Goal: Information Seeking & Learning: Learn about a topic

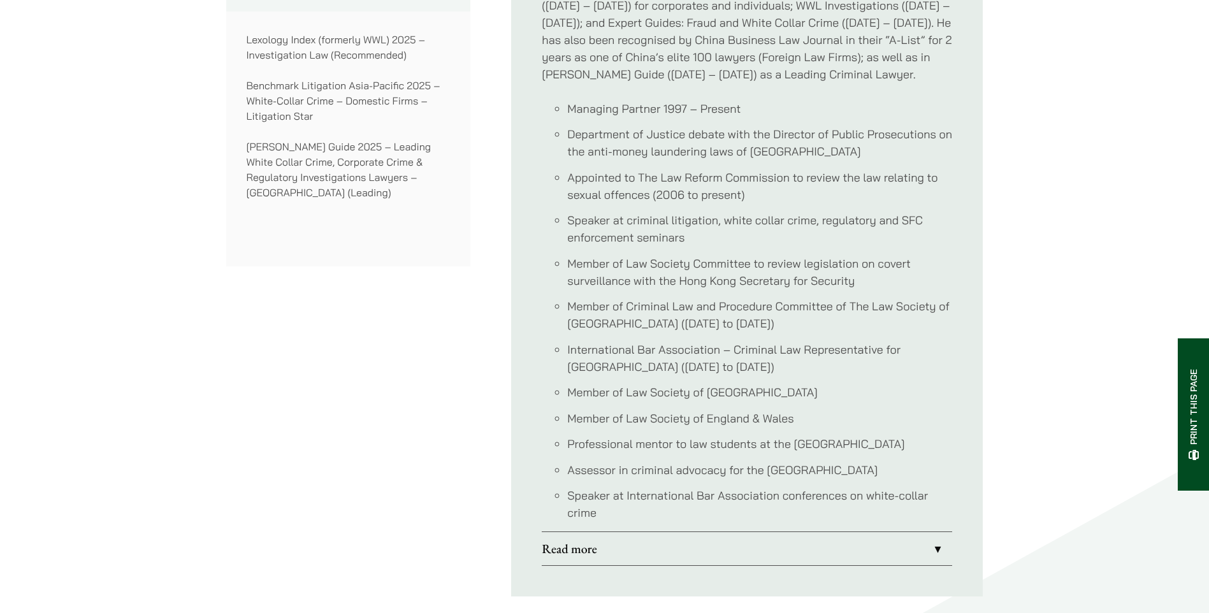
scroll to position [1211, 0]
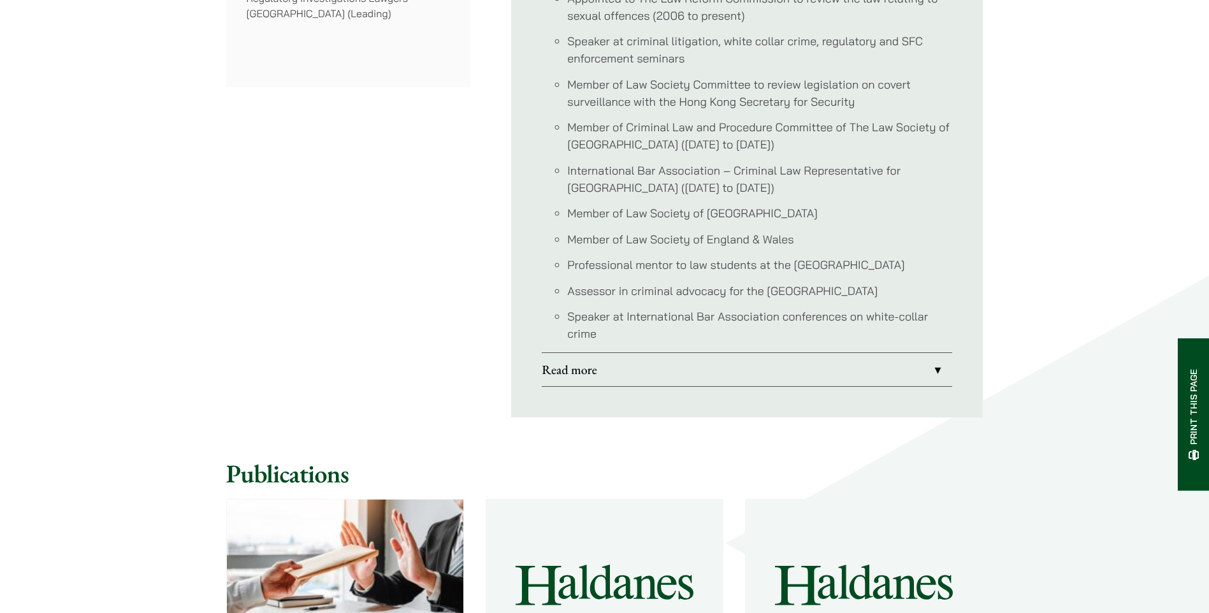
click at [925, 372] on link "Read more" at bounding box center [747, 369] width 410 height 33
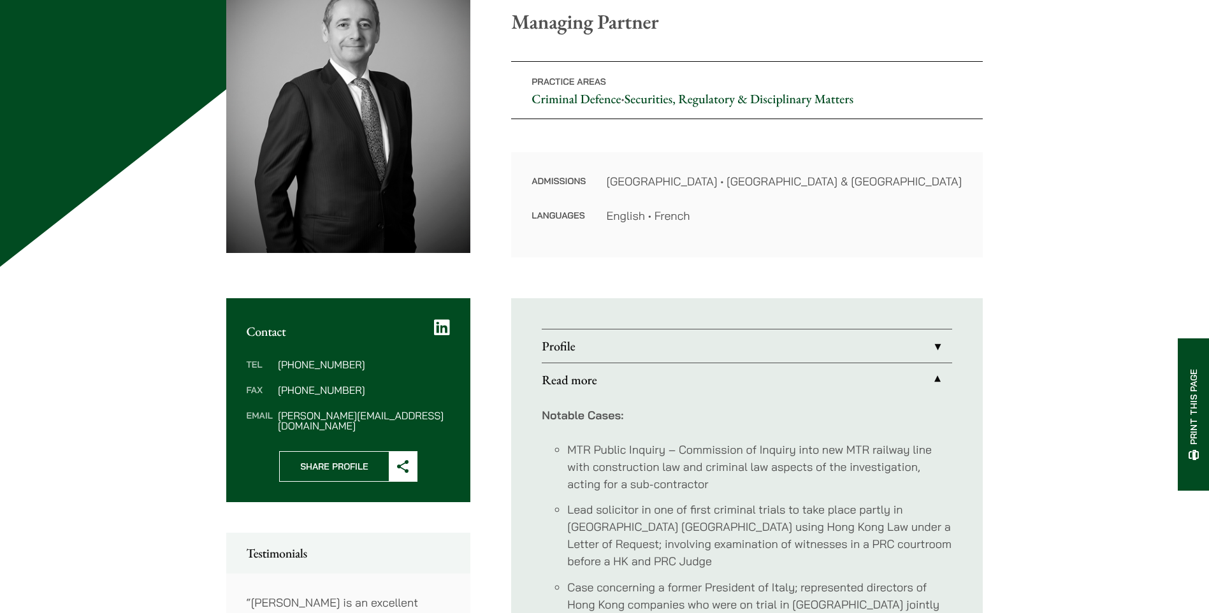
scroll to position [255, 0]
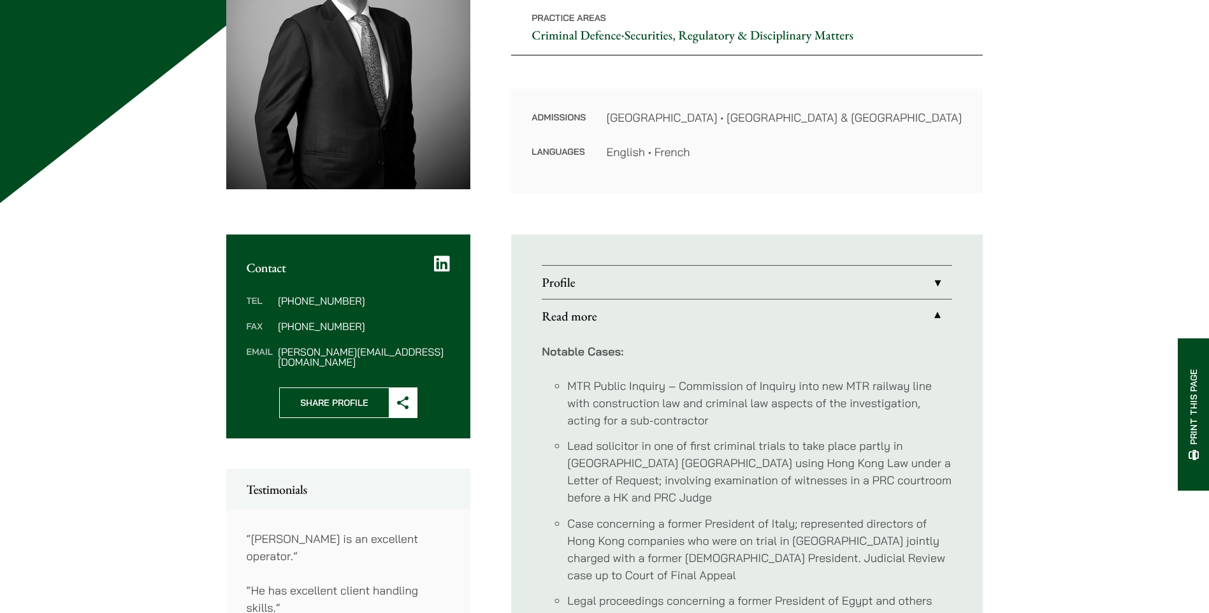
click at [946, 289] on link "Profile" at bounding box center [747, 282] width 410 height 33
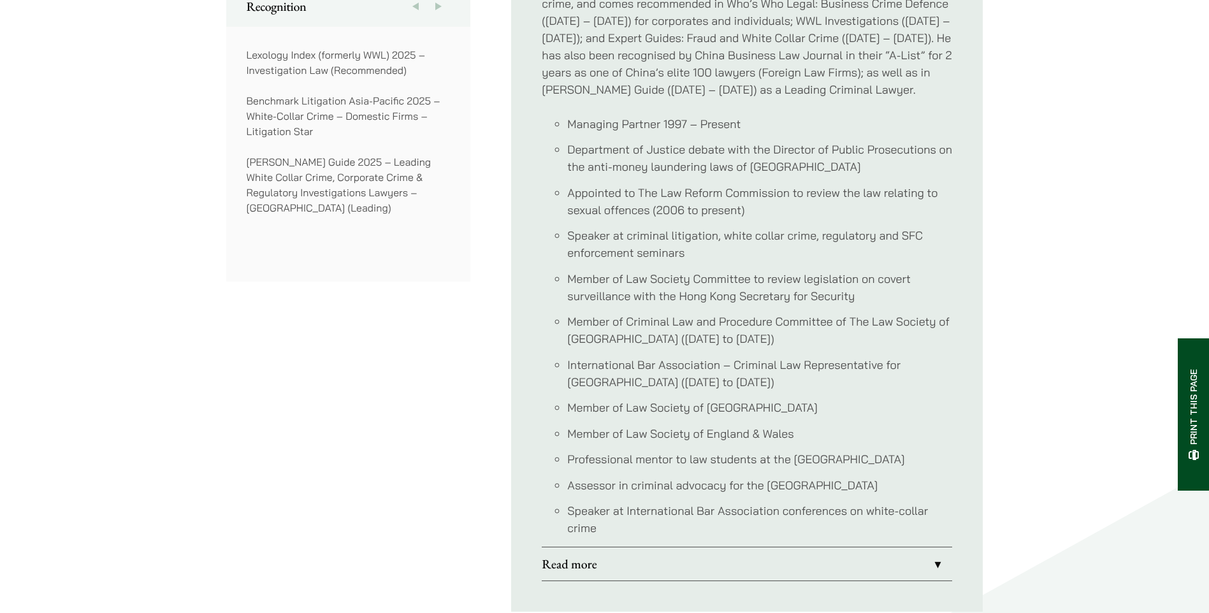
scroll to position [1020, 0]
click at [922, 559] on link "Read more" at bounding box center [747, 560] width 410 height 33
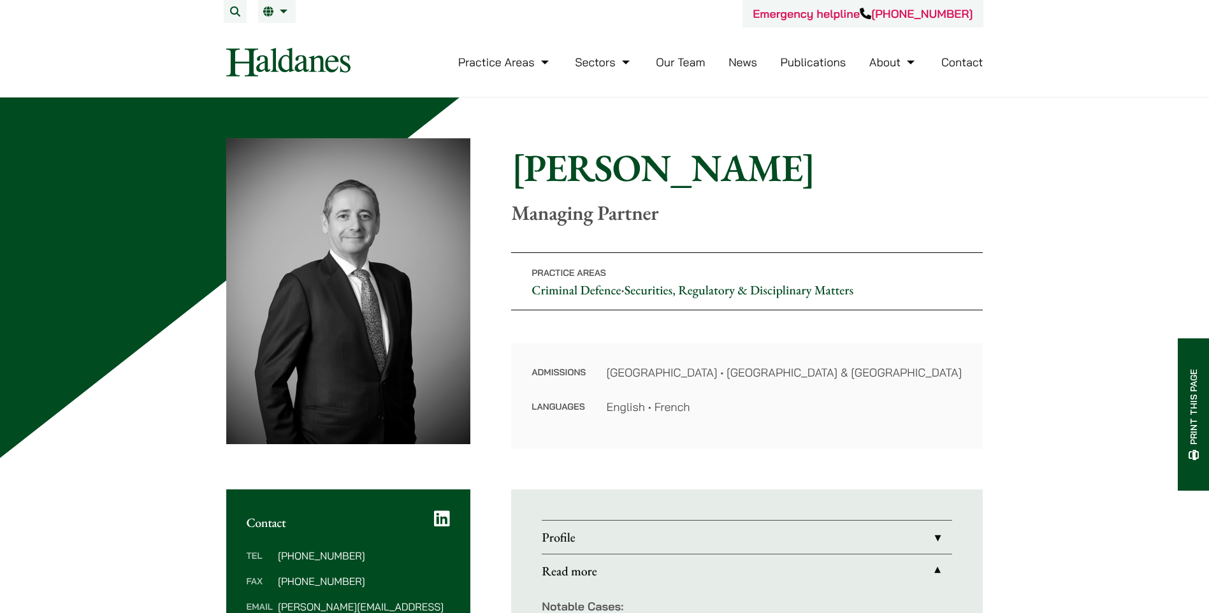
click at [678, 66] on link "Our Team" at bounding box center [680, 62] width 49 height 15
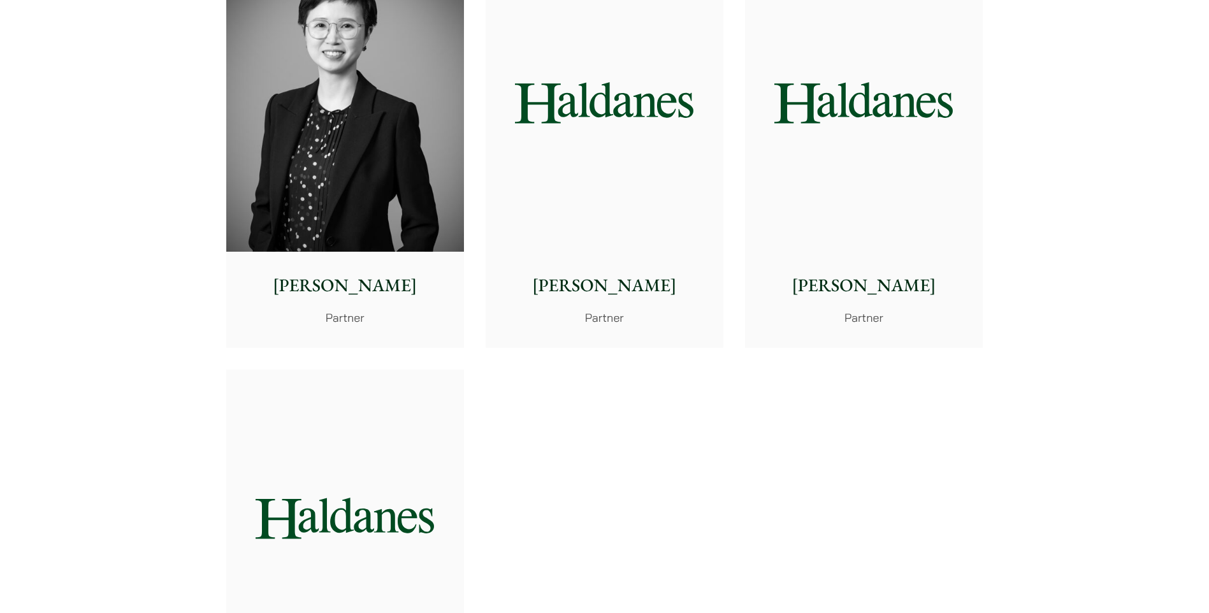
scroll to position [2486, 0]
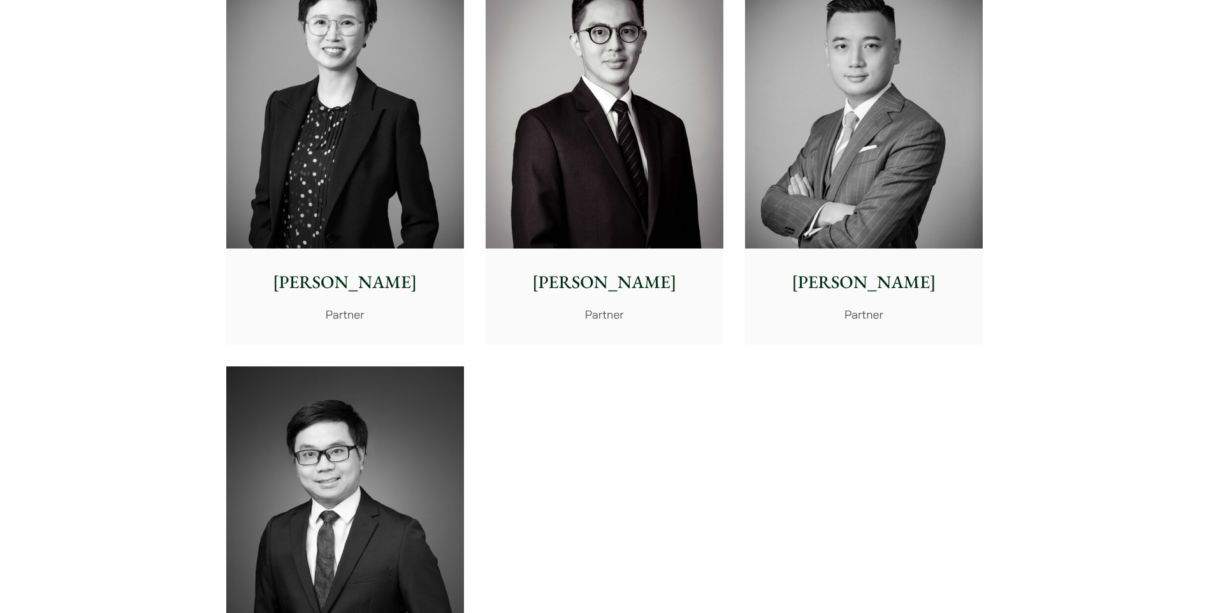
click at [925, 242] on img at bounding box center [864, 100] width 238 height 298
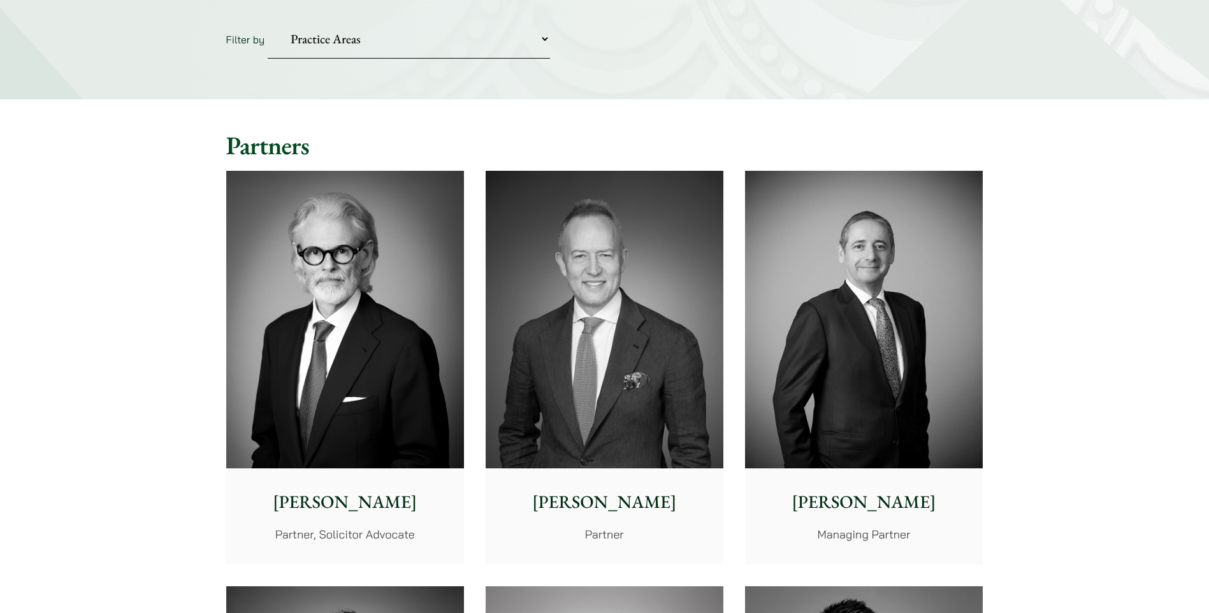
scroll to position [0, 0]
